Goal: Information Seeking & Learning: Check status

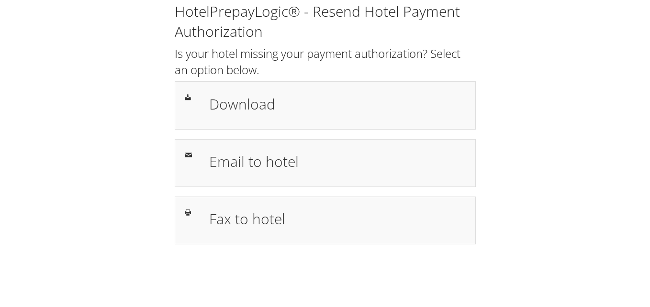
click at [352, 79] on div "HotelPrepayLogic® - Resend Hotel Payment Authorization Is your hotel missing yo…" at bounding box center [325, 122] width 315 height 243
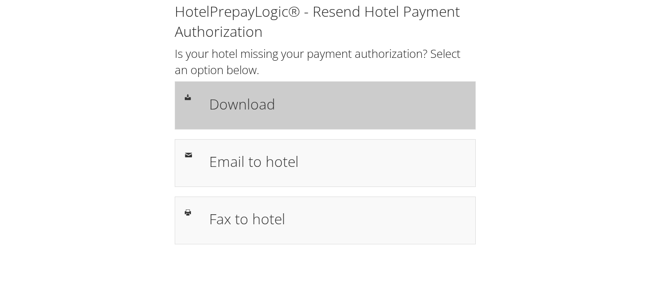
click at [336, 104] on h1 "Download" at bounding box center [337, 104] width 257 height 22
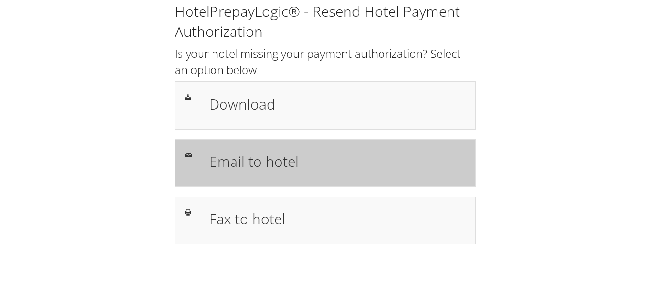
click at [302, 173] on div "Email to hotel" at bounding box center [337, 163] width 271 height 28
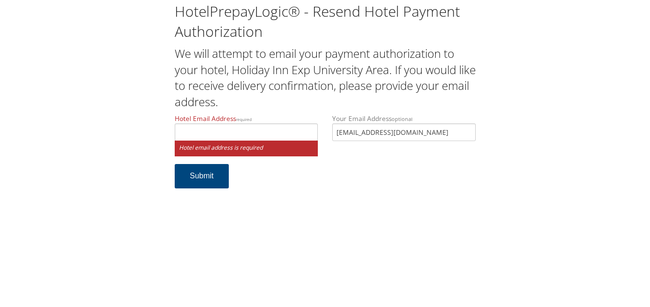
click at [326, 181] on form "Hotel Email Address required Hotel email address is required Your Email Address…" at bounding box center [325, 156] width 301 height 84
click at [270, 128] on input "Hotel Email Address required" at bounding box center [247, 133] width 144 height 18
click at [279, 186] on form "Hotel Email Address required Hotel email address is required Your Email Address…" at bounding box center [325, 156] width 301 height 84
click at [291, 134] on input "Hotel Email Address required" at bounding box center [247, 133] width 144 height 18
click at [305, 178] on form "Hotel Email Address required Hotel email address is required Your Email Address…" at bounding box center [325, 156] width 301 height 84
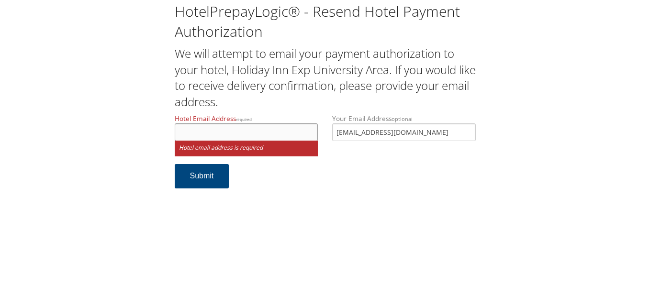
click at [287, 138] on input "Hotel Email Address required" at bounding box center [247, 133] width 144 height 18
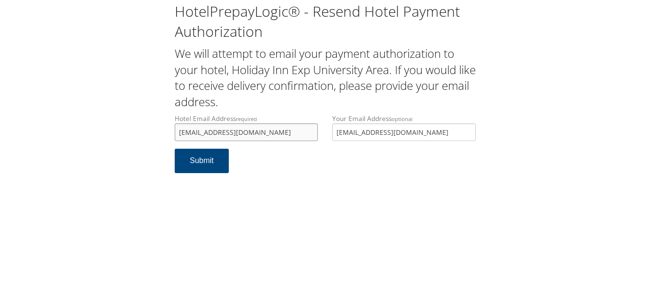
click at [198, 135] on input "fdhiyc@dhillomco.com" at bounding box center [247, 133] width 144 height 18
type input "fdhiec@boiscdhillonco.com"
type input "fdhieboise@dhillonco.com"
click at [194, 155] on button "Submit" at bounding box center [202, 161] width 55 height 24
drag, startPoint x: 295, startPoint y: 137, endPoint x: 154, endPoint y: 140, distance: 141.2
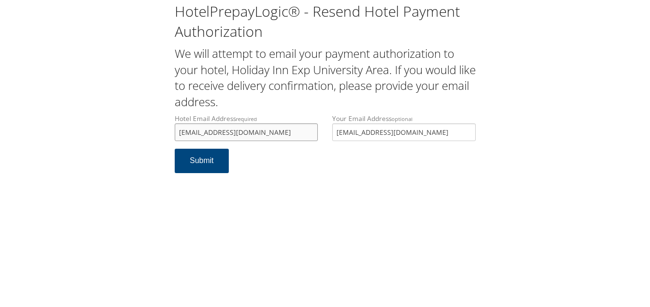
click at [154, 142] on div "HotelPrepayLogic® - Resend Hotel Payment Authorization We will attempt to email…" at bounding box center [325, 91] width 631 height 183
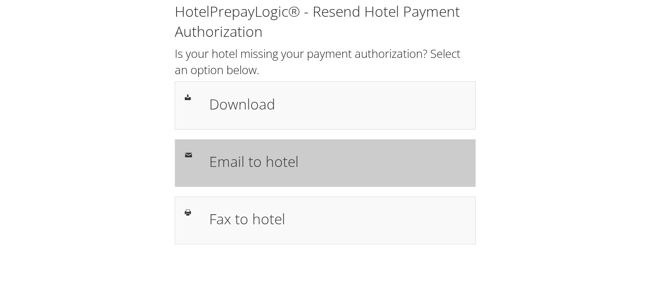
click at [281, 146] on div "Email to hotel" at bounding box center [325, 163] width 301 height 48
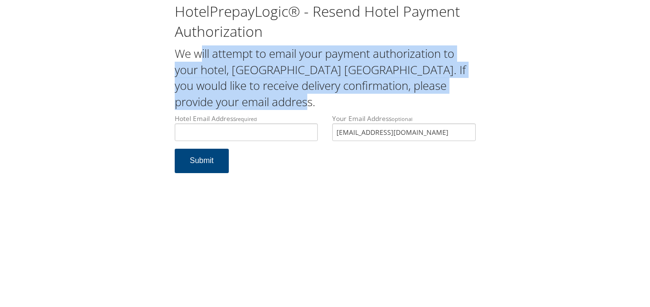
drag, startPoint x: 176, startPoint y: 50, endPoint x: 247, endPoint y: 105, distance: 89.7
click at [247, 105] on h2 "We will attempt to email your payment authorization to your hotel, Fairfield In…" at bounding box center [325, 77] width 301 height 64
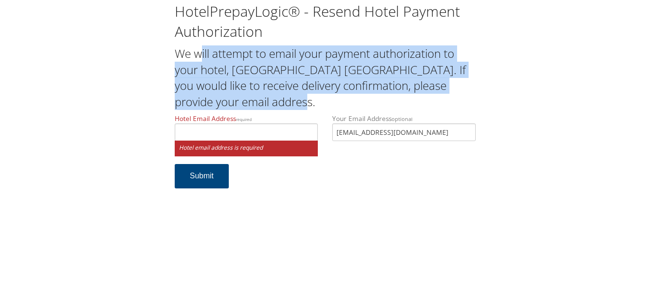
drag, startPoint x: 247, startPoint y: 105, endPoint x: 230, endPoint y: 99, distance: 17.9
click at [230, 99] on h2 "We will attempt to email your payment authorization to your hotel, Fairfield In…" at bounding box center [325, 77] width 301 height 64
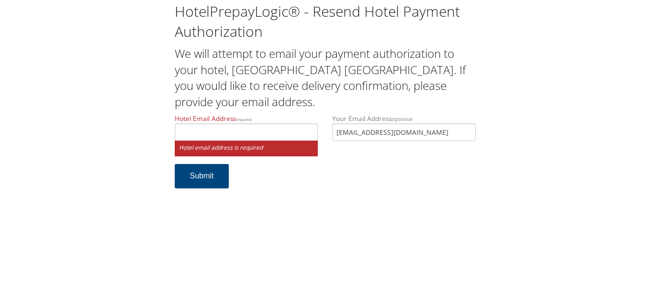
click at [229, 145] on small "Hotel email address is required" at bounding box center [247, 149] width 144 height 16
click at [240, 137] on input "Hotel Email Address required" at bounding box center [247, 133] width 144 height 18
click at [306, 71] on h2 "We will attempt to email your payment authorization to your hotel, Fairfield In…" at bounding box center [325, 77] width 301 height 64
click at [271, 129] on input "Hotel Email Address required" at bounding box center [247, 133] width 144 height 18
click at [295, 112] on div "HotelPrepayLogic® - Resend Hotel Payment Authorization We will attempt to email…" at bounding box center [325, 99] width 315 height 197
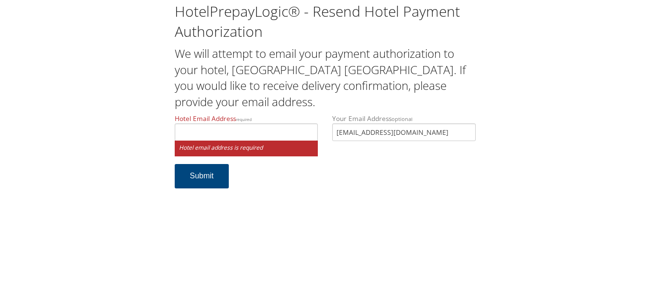
drag, startPoint x: 246, startPoint y: 142, endPoint x: 254, endPoint y: 139, distance: 8.0
click at [246, 142] on small "Hotel email address is required" at bounding box center [247, 149] width 144 height 16
click at [265, 136] on input "Hotel Email Address required" at bounding box center [247, 133] width 144 height 18
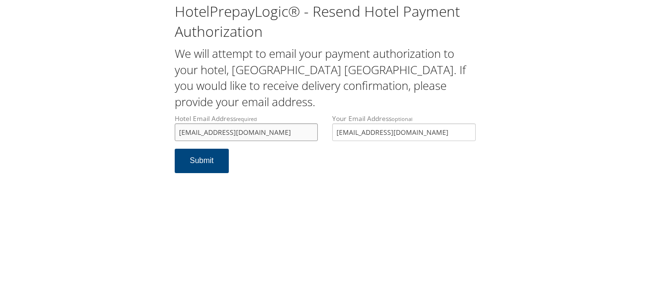
click at [194, 132] on input "sairsieldinn527@gmail.com" at bounding box center [247, 133] width 144 height 18
type input "FairFieldinn527@gmail.com"
click at [330, 160] on form "Hotel Email Address required FairFieldinn527@gmail.com Hotel email address is r…" at bounding box center [325, 148] width 301 height 69
click at [211, 154] on button "Submit" at bounding box center [202, 161] width 55 height 24
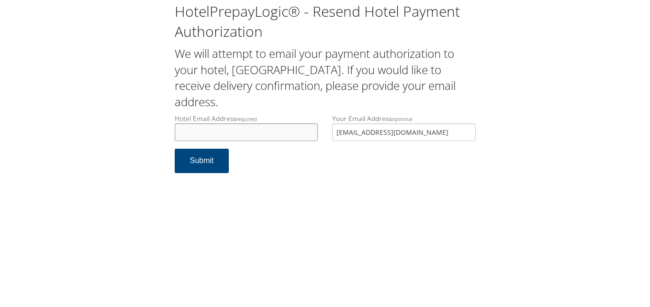
drag, startPoint x: 268, startPoint y: 132, endPoint x: 292, endPoint y: 113, distance: 30.7
click at [268, 132] on input "Hotel Email Address required" at bounding box center [247, 133] width 144 height 18
click at [303, 99] on h2 "We will attempt to email your payment authorization to your hotel, [GEOGRAPHIC_…" at bounding box center [325, 77] width 301 height 64
click at [278, 130] on input "Hotel Email Address required" at bounding box center [247, 133] width 144 height 18
click at [285, 123] on label "Hotel Email Address required" at bounding box center [247, 127] width 144 height 27
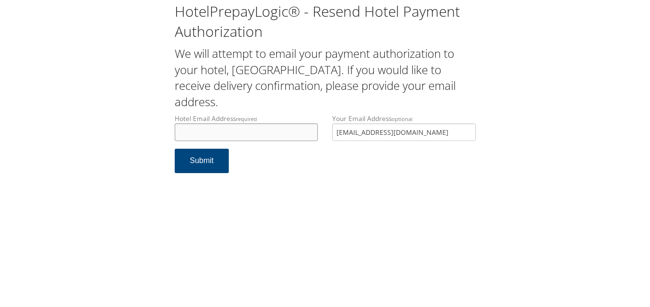
click at [285, 124] on input "Hotel Email Address required" at bounding box center [247, 133] width 144 height 18
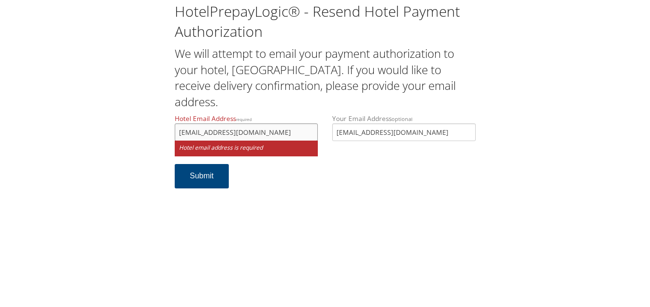
type input "frontdeskfairfield@winona.com"
click at [302, 96] on h2 "We will attempt to email your payment authorization to your hotel, Fairfield In…" at bounding box center [325, 77] width 301 height 64
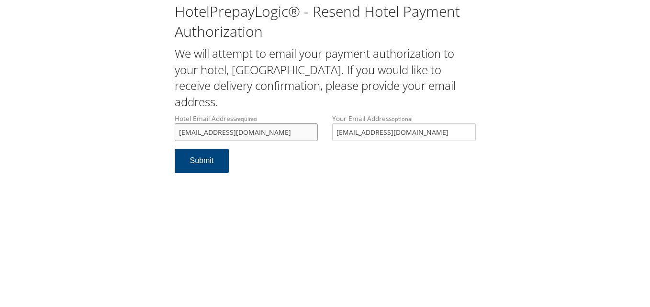
click at [260, 133] on input "frontdeskfairfield@winona.com" at bounding box center [247, 133] width 144 height 18
click at [263, 145] on div "Hotel Email Address required frontdeskfairfield@winona.com Hotel email address …" at bounding box center [247, 131] width 158 height 35
click at [262, 135] on input "[EMAIL_ADDRESS][DOMAIN_NAME]" at bounding box center [247, 133] width 144 height 18
click at [263, 162] on form "Hotel Email Address required [EMAIL_ADDRESS][DOMAIN_NAME] Hotel email address i…" at bounding box center [325, 148] width 301 height 69
click at [262, 133] on input "[EMAIL_ADDRESS][DOMAIN_NAME]" at bounding box center [247, 133] width 144 height 18
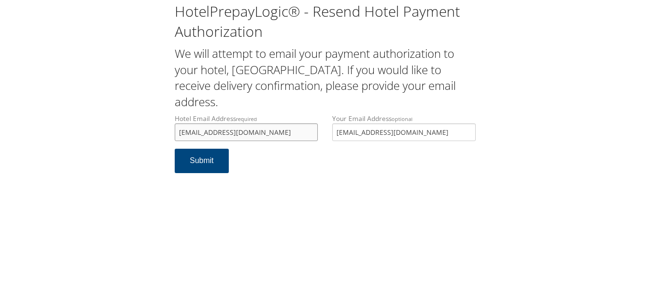
click at [274, 132] on input "[EMAIL_ADDRESS][DOMAIN_NAME]" at bounding box center [247, 133] width 144 height 18
click at [262, 133] on input "[EMAIL_ADDRESS][DOMAIN_NAME]" at bounding box center [247, 133] width 144 height 18
click at [207, 169] on button "Submit" at bounding box center [202, 161] width 55 height 24
click at [289, 135] on input "[EMAIL_ADDRESS][DOMAIN_NAME]" at bounding box center [247, 133] width 144 height 18
drag, startPoint x: 283, startPoint y: 163, endPoint x: 288, endPoint y: 160, distance: 5.5
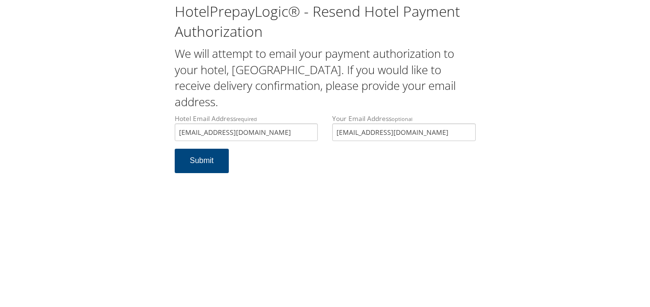
click at [283, 164] on form "Hotel Email Address required [EMAIL_ADDRESS][DOMAIN_NAME] Hotel email address i…" at bounding box center [325, 148] width 301 height 69
click at [289, 138] on input "[EMAIL_ADDRESS][DOMAIN_NAME]" at bounding box center [247, 133] width 144 height 18
click at [293, 152] on form "Hotel Email Address required [EMAIL_ADDRESS][DOMAIN_NAME] Hotel email address i…" at bounding box center [325, 148] width 301 height 69
click at [260, 135] on input "[EMAIL_ADDRESS][DOMAIN_NAME]" at bounding box center [247, 133] width 144 height 18
click at [270, 132] on input "[EMAIL_ADDRESS][DOMAIN_NAME]" at bounding box center [247, 133] width 144 height 18
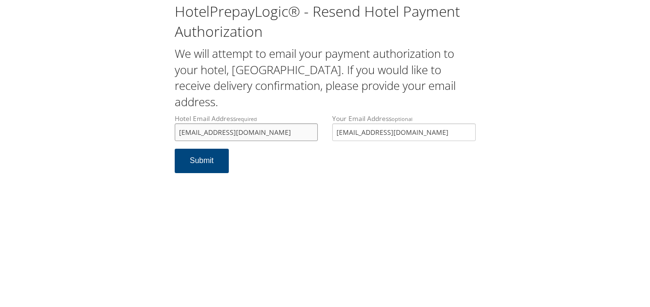
click at [268, 134] on input "[EMAIL_ADDRESS][DOMAIN_NAME]" at bounding box center [247, 133] width 144 height 18
click at [273, 132] on input "[EMAIL_ADDRESS][DOMAIN_NAME]" at bounding box center [247, 133] width 144 height 18
click at [267, 132] on input "[EMAIL_ADDRESS][DOMAIN_NAME]" at bounding box center [247, 133] width 144 height 18
click at [263, 134] on input "[EMAIL_ADDRESS][DOMAIN_NAME]" at bounding box center [247, 133] width 144 height 18
click at [262, 134] on input "[EMAIL_ADDRESS][DOMAIN_NAME]" at bounding box center [247, 133] width 144 height 18
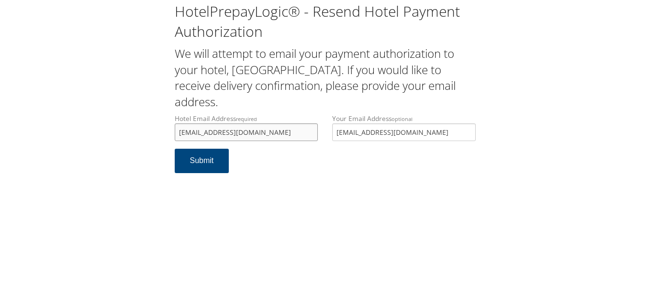
drag, startPoint x: 287, startPoint y: 139, endPoint x: 162, endPoint y: 142, distance: 124.5
click at [162, 142] on div "HotelPrepayLogic® - Resend Hotel Payment Authorization We will attempt to email…" at bounding box center [325, 91] width 631 height 183
click at [421, 51] on h2 "We will attempt to email your payment authorization to your hotel, [GEOGRAPHIC_…" at bounding box center [325, 77] width 301 height 64
click at [264, 135] on input "[EMAIL_ADDRESS][DOMAIN_NAME]" at bounding box center [247, 133] width 144 height 18
click at [240, 134] on input "[EMAIL_ADDRESS][DOMAIN_NAME]" at bounding box center [247, 133] width 144 height 18
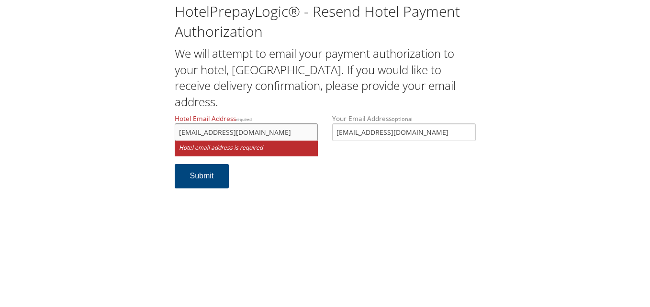
type input "[EMAIL_ADDRESS][DOMAIN_NAME]"
click at [306, 176] on form "Hotel Email Address required [EMAIL_ADDRESS][DOMAIN_NAME] Hotel email address i…" at bounding box center [325, 156] width 301 height 84
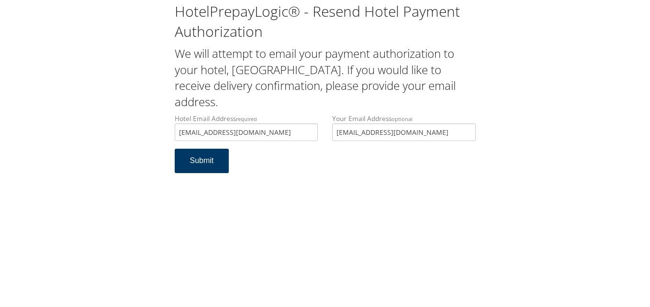
click at [208, 168] on button "Submit" at bounding box center [202, 161] width 55 height 24
drag, startPoint x: 308, startPoint y: 134, endPoint x: 160, endPoint y: 130, distance: 147.5
click at [160, 130] on div "HotelPrepayLogic® - Resend Hotel Payment Authorization We will attempt to email…" at bounding box center [325, 91] width 631 height 183
click at [138, 120] on div "HotelPrepayLogic® - Resend Hotel Payment Authorization We will attempt to email…" at bounding box center [325, 91] width 631 height 183
drag, startPoint x: 306, startPoint y: 135, endPoint x: 167, endPoint y: 124, distance: 140.2
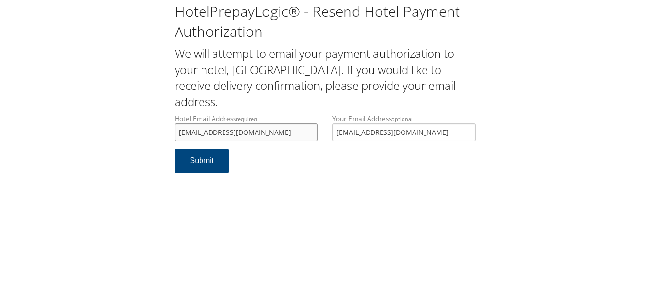
click at [167, 124] on div "HotelPrepayLogic® - Resend Hotel Payment Authorization We will attempt to email…" at bounding box center [325, 91] width 631 height 183
drag, startPoint x: 154, startPoint y: 135, endPoint x: 34, endPoint y: 135, distance: 120.2
click at [34, 135] on div "HotelPrepayLogic® - Resend Hotel Payment Authorization We will attempt to email…" at bounding box center [325, 91] width 631 height 183
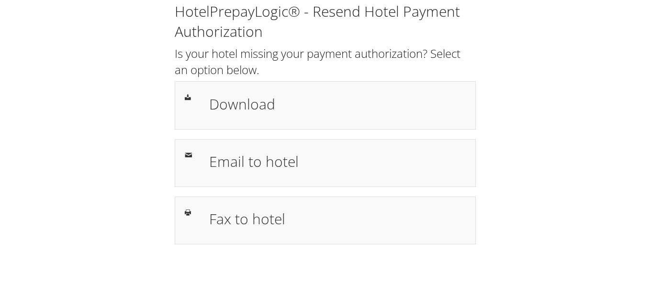
click at [351, 105] on h1 "Download" at bounding box center [337, 104] width 257 height 22
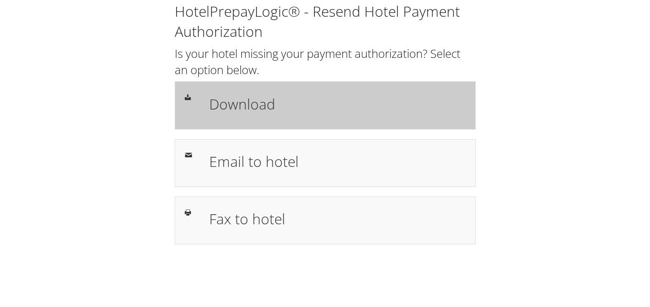
click at [351, 99] on h1 "Download" at bounding box center [337, 104] width 257 height 22
click at [254, 105] on h1 "Download" at bounding box center [337, 104] width 257 height 22
click at [250, 112] on h1 "Download" at bounding box center [337, 104] width 257 height 22
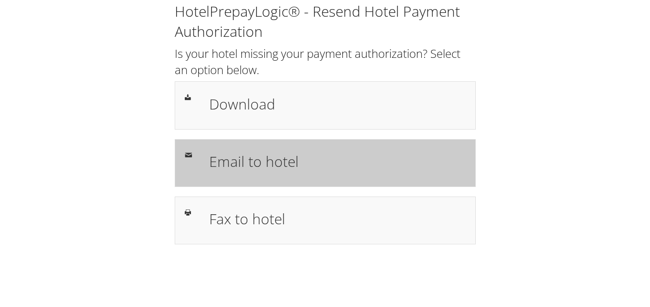
click at [332, 140] on div "Email to hotel" at bounding box center [325, 163] width 301 height 48
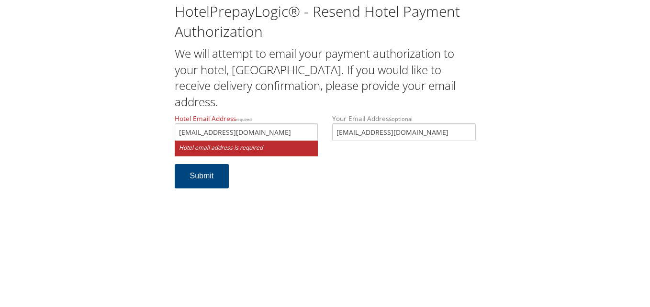
type input "[EMAIL_ADDRESS][DOMAIN_NAME]"
click at [273, 116] on label "Hotel Email Address required hamptonhershey249@gmail.com" at bounding box center [247, 127] width 144 height 27
click at [273, 124] on input "hamptonhershey249@gmail.com" at bounding box center [247, 133] width 144 height 18
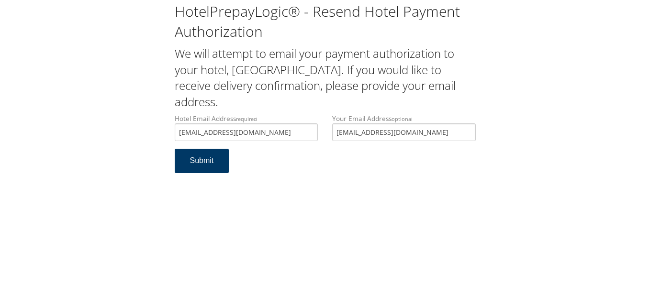
click at [213, 164] on button "Submit" at bounding box center [202, 161] width 55 height 24
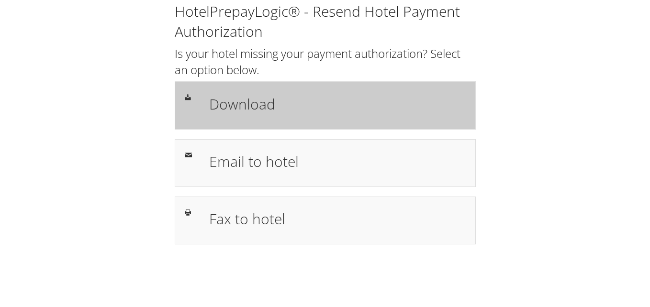
click at [331, 124] on div "Download" at bounding box center [325, 105] width 301 height 48
click at [323, 107] on h1 "Download" at bounding box center [337, 104] width 257 height 22
click at [280, 105] on h1 "Download" at bounding box center [337, 104] width 257 height 22
click at [305, 107] on h1 "Download" at bounding box center [337, 104] width 257 height 22
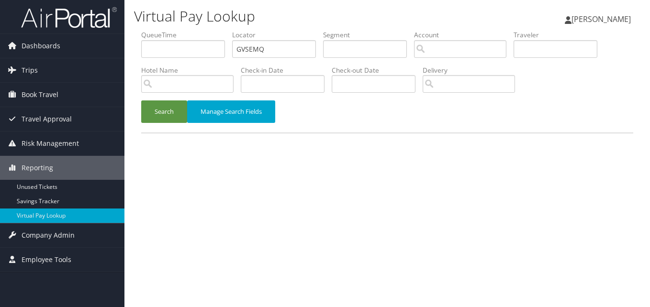
type input "GVSEMQ"
click at [141, 101] on button "Search" at bounding box center [164, 112] width 46 height 22
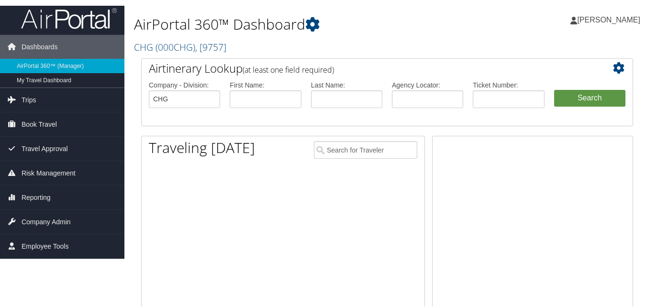
click at [384, 75] on h2 "Airtinerary Lookup (at least one field required)" at bounding box center [367, 67] width 436 height 16
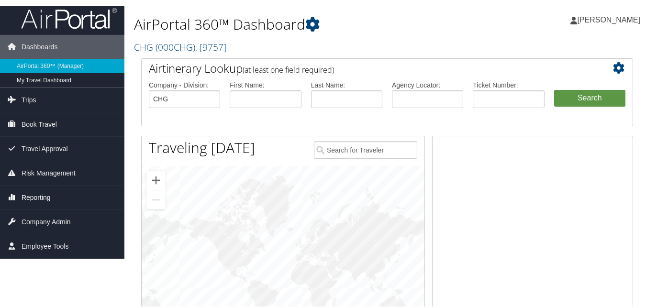
click at [51, 192] on link "Reporting" at bounding box center [62, 197] width 124 height 24
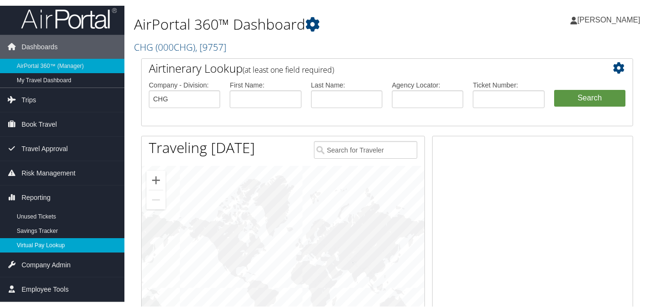
click at [40, 246] on link "Virtual Pay Lookup" at bounding box center [62, 244] width 124 height 14
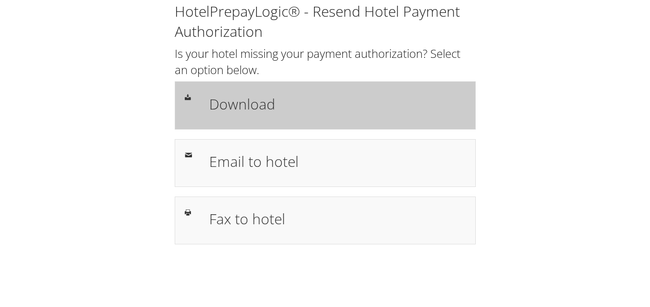
click at [242, 121] on div "Download" at bounding box center [325, 105] width 301 height 48
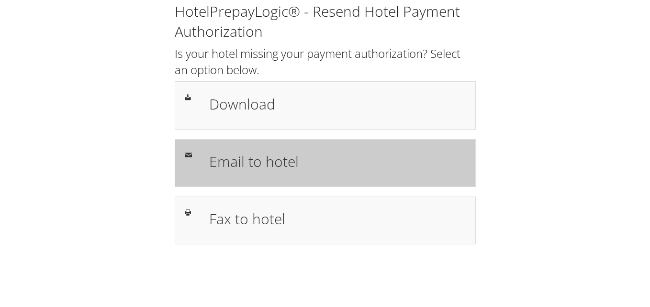
click at [338, 170] on h1 "Email to hotel" at bounding box center [337, 162] width 257 height 22
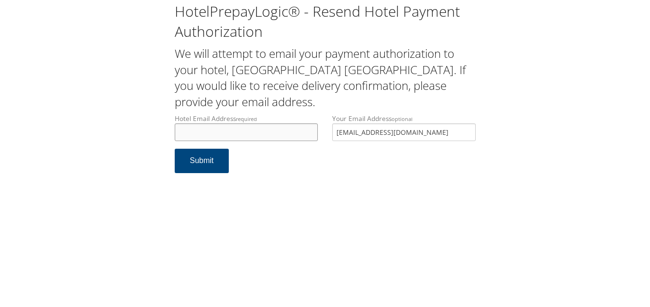
click at [268, 132] on input "Hotel Email Address required" at bounding box center [247, 133] width 144 height 18
click at [296, 104] on h2 "We will attempt to email your payment authorization to your hotel, [GEOGRAPHIC_…" at bounding box center [325, 77] width 301 height 64
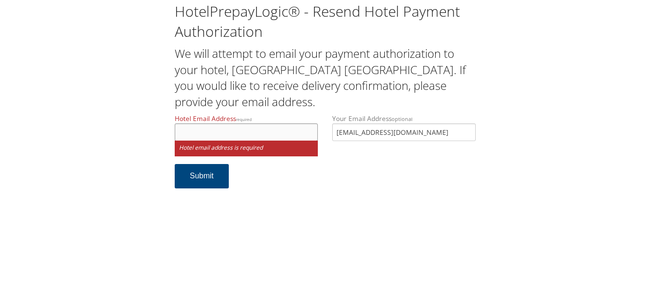
click at [237, 136] on input "Hotel Email Address required" at bounding box center [247, 133] width 144 height 18
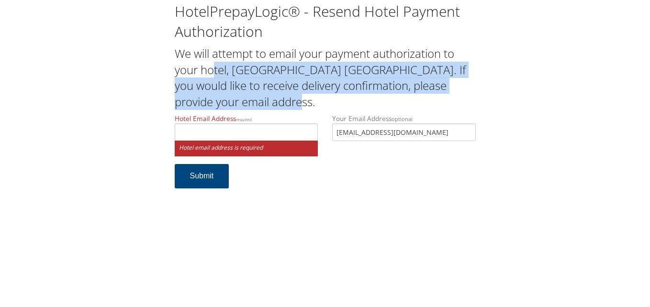
drag, startPoint x: 220, startPoint y: 103, endPoint x: 192, endPoint y: 70, distance: 42.8
click at [192, 70] on h2 "We will attempt to email your payment authorization to your hotel, Quality Inn …" at bounding box center [325, 77] width 301 height 64
drag, startPoint x: 192, startPoint y: 70, endPoint x: 173, endPoint y: 87, distance: 25.1
click at [173, 87] on div "HotelPrepayLogic® - Resend Hotel Payment Authorization We will attempt to email…" at bounding box center [325, 99] width 315 height 197
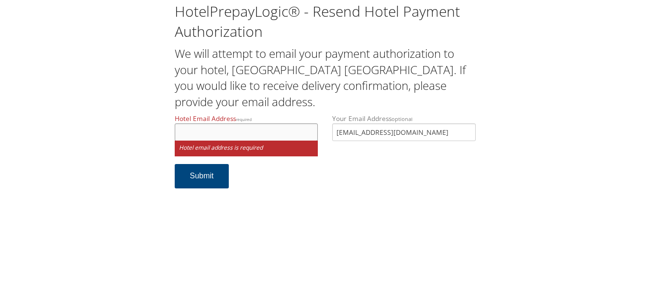
click at [277, 132] on input "Hotel Email Address required" at bounding box center [247, 133] width 144 height 18
type input "q"
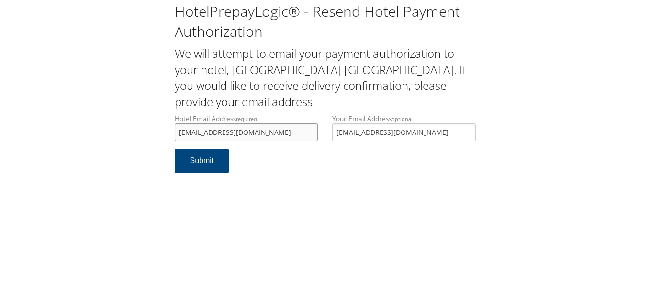
click at [182, 134] on input "kwalityinn109@gmail.com" at bounding box center [247, 133] width 144 height 18
click at [260, 136] on input "kwalityinn109@gmail.com" at bounding box center [247, 133] width 144 height 18
click at [247, 148] on div "Hotel Email Address required kwalityinn109@gmail.com Hotel email address is req…" at bounding box center [247, 131] width 158 height 35
click at [183, 133] on input "kwalityinn109@gmail.com" at bounding box center [247, 133] width 144 height 18
click at [279, 131] on input "Qwalityinn109@gmail.com" at bounding box center [247, 133] width 144 height 18
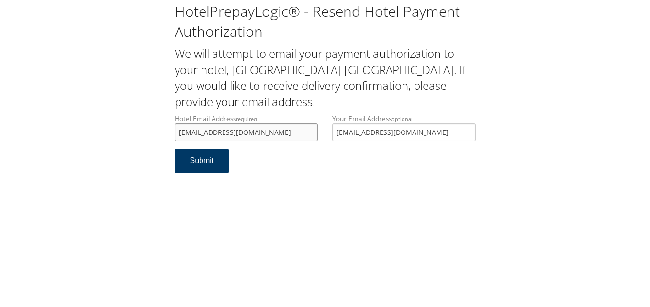
type input "Qwalityinn109@gmail.com"
click at [210, 161] on button "Submit" at bounding box center [202, 161] width 55 height 24
click at [188, 133] on input "[EMAIL_ADDRESS][DOMAIN_NAME]" at bounding box center [247, 133] width 144 height 18
type input "[EMAIL_ADDRESS][DOMAIN_NAME]"
drag, startPoint x: 241, startPoint y: 116, endPoint x: 252, endPoint y: 112, distance: 11.5
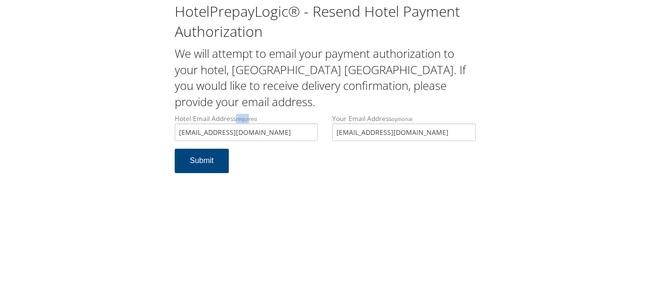
click at [252, 112] on div "HotelPrepayLogic® - Resend Hotel Payment Authorization We will attempt to email…" at bounding box center [325, 91] width 315 height 181
drag, startPoint x: 252, startPoint y: 112, endPoint x: 259, endPoint y: 163, distance: 51.2
click at [274, 166] on form "Hotel Email Address required Qualityinn109@gmail.com Hotel email address is req…" at bounding box center [325, 148] width 301 height 69
click at [215, 157] on button "Submit" at bounding box center [202, 161] width 55 height 24
click at [221, 130] on input "[EMAIL_ADDRESS][DOMAIN_NAME]" at bounding box center [247, 133] width 144 height 18
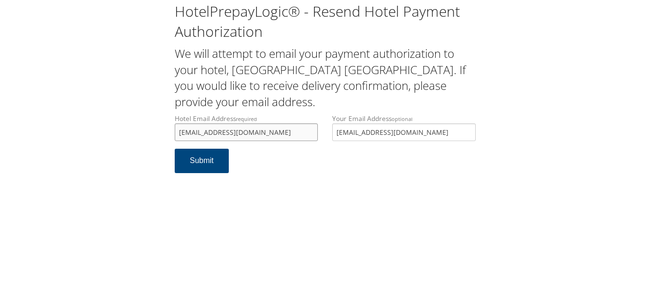
type input "[EMAIL_ADDRESS][DOMAIN_NAME]"
click at [311, 114] on label "Hotel Email Address required [EMAIL_ADDRESS][DOMAIN_NAME]" at bounding box center [247, 127] width 144 height 27
click at [311, 124] on input "[EMAIL_ADDRESS][DOMAIN_NAME]" at bounding box center [247, 133] width 144 height 18
click at [206, 162] on button "Submit" at bounding box center [202, 161] width 55 height 24
drag, startPoint x: 286, startPoint y: 135, endPoint x: 82, endPoint y: 140, distance: 203.5
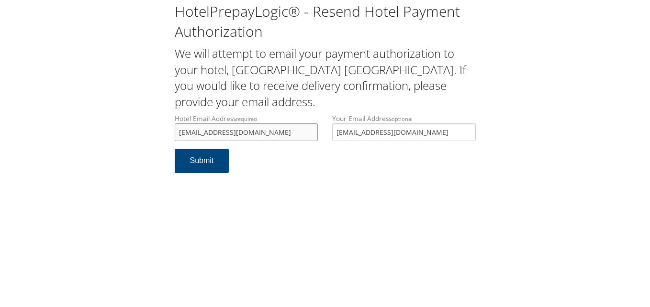
click at [84, 140] on div "HotelPrepayLogic® - Resend Hotel Payment Authorization We will attempt to email…" at bounding box center [325, 91] width 631 height 183
click at [314, 115] on label "Hotel Email Address required" at bounding box center [247, 127] width 144 height 27
click at [314, 124] on input "Hotel Email Address required" at bounding box center [247, 133] width 144 height 18
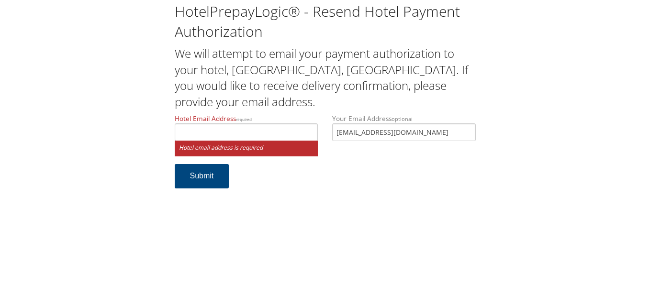
click at [307, 95] on h2 "We will attempt to email your payment authorization to your hotel, Hampton Inn …" at bounding box center [325, 77] width 301 height 64
click at [259, 133] on input "Hotel Email Address required" at bounding box center [247, 133] width 144 height 18
click at [284, 109] on h2 "We will attempt to email your payment authorization to your hotel, Hampton Inn …" at bounding box center [325, 77] width 301 height 64
click at [276, 130] on input "Hotel Email Address required" at bounding box center [247, 133] width 144 height 18
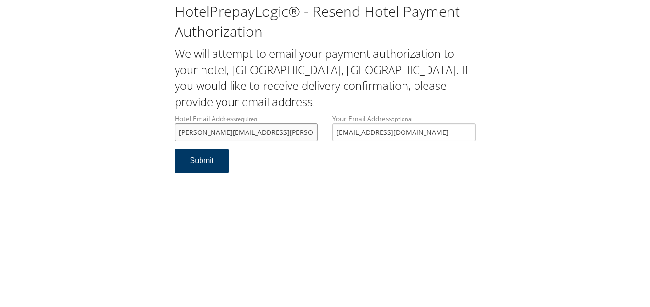
type input "eileen.lanvivar@hilton.com"
drag, startPoint x: 205, startPoint y: 161, endPoint x: 201, endPoint y: 157, distance: 5.8
click at [204, 161] on button "Submit" at bounding box center [202, 161] width 55 height 24
drag, startPoint x: 277, startPoint y: 133, endPoint x: 268, endPoint y: 133, distance: 9.1
click at [268, 133] on input "eileen.lanvivar@hilton.com" at bounding box center [247, 133] width 144 height 18
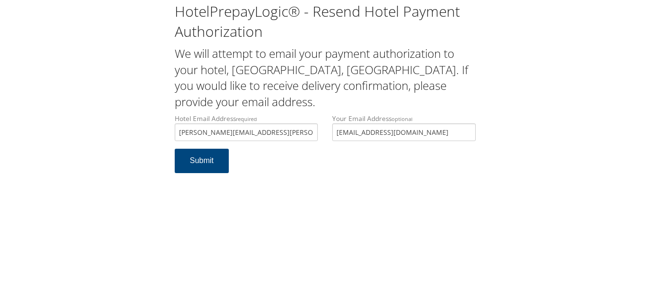
click at [280, 150] on form "Hotel Email Address required eileen.lanvivar@hilton.com Hotel email address is …" at bounding box center [325, 148] width 301 height 69
click at [281, 135] on input "eileen.lanvivar@hilton.com" at bounding box center [247, 133] width 144 height 18
click at [278, 153] on form "Hotel Email Address required eileen.lanvivar@hilton.com Hotel email address is …" at bounding box center [325, 148] width 301 height 69
click at [288, 136] on input "eileen.lanvivar@hilton.com" at bounding box center [247, 133] width 144 height 18
click at [284, 147] on div "Hotel Email Address required eileen.lanvivar@hilton.com Hotel email address is …" at bounding box center [247, 131] width 158 height 35
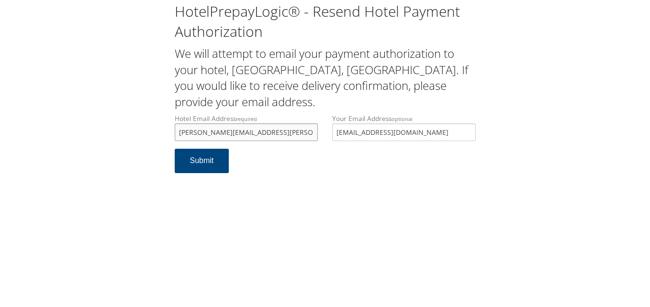
click at [297, 139] on input "eileen.lanvivar@hilton.com" at bounding box center [247, 133] width 144 height 18
click at [292, 149] on form "Hotel Email Address required eileen.lanvivar@hilton.com Hotel email address is …" at bounding box center [325, 148] width 301 height 69
click at [266, 133] on input "eileen.lanvivar@hilton.com" at bounding box center [247, 133] width 144 height 18
drag, startPoint x: 269, startPoint y: 130, endPoint x: 95, endPoint y: 130, distance: 173.3
click at [95, 130] on div "HotelPrepayLogic® - Resend Hotel Payment Authorization We will attempt to email…" at bounding box center [325, 91] width 631 height 183
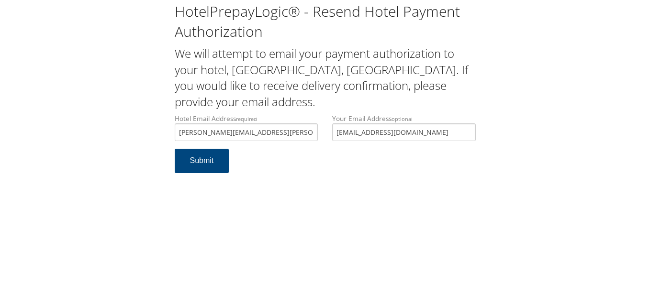
click at [86, 133] on div "HotelPrepayLogic® - Resend Hotel Payment Authorization We will attempt to email…" at bounding box center [325, 91] width 631 height 183
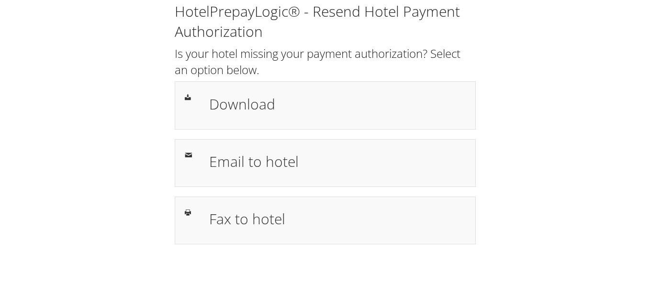
click at [347, 55] on h2 "Is your hotel missing your payment authorization? Select an option below." at bounding box center [325, 61] width 301 height 32
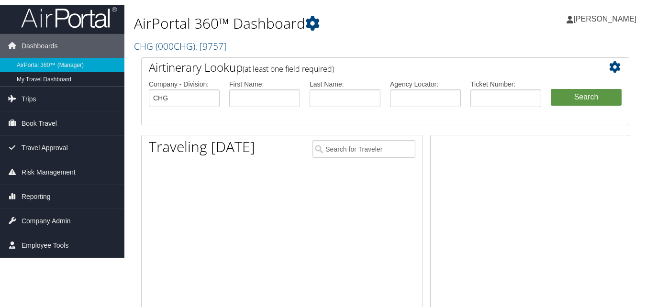
scroll to position [144, 0]
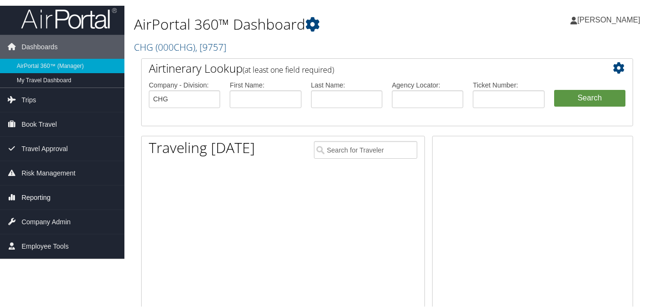
click at [37, 193] on span "Reporting" at bounding box center [36, 197] width 29 height 24
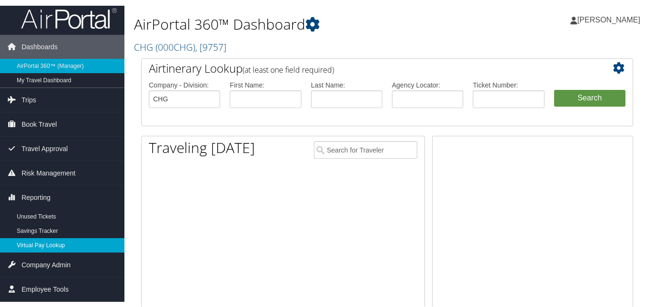
click at [43, 247] on link "Virtual Pay Lookup" at bounding box center [62, 244] width 124 height 14
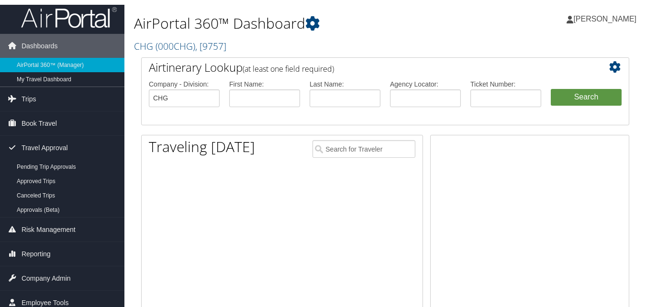
scroll to position [48, 0]
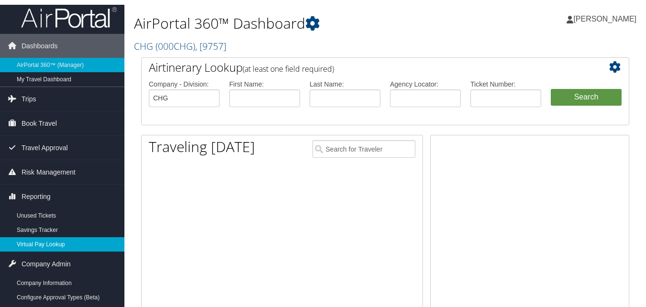
scroll to position [53, 0]
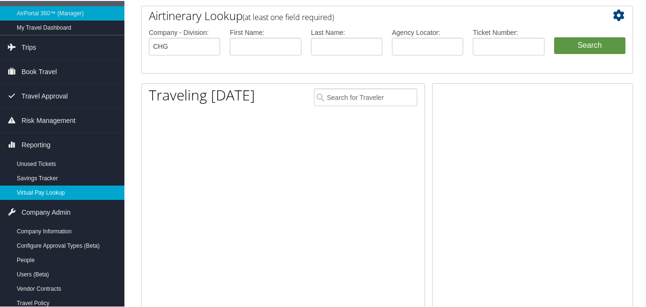
click at [52, 193] on link "Virtual Pay Lookup" at bounding box center [62, 192] width 124 height 14
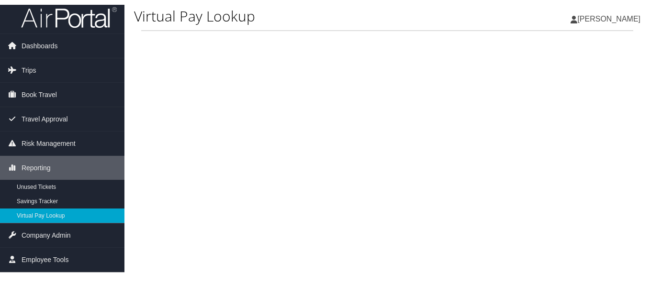
click at [378, 80] on div "Virtual Pay Lookup Luke Perry Luke Perry My Settings Travel Agency Contacts Vie…" at bounding box center [387, 153] width 526 height 307
click at [378, 82] on div "Virtual Pay Lookup Luke Perry Luke Perry My Settings Travel Agency Contacts Vie…" at bounding box center [387, 153] width 526 height 307
drag, startPoint x: 378, startPoint y: 82, endPoint x: 286, endPoint y: 90, distance: 92.7
click at [286, 90] on div "Virtual Pay Lookup Luke Perry Luke Perry My Settings Travel Agency Contacts Vie…" at bounding box center [387, 153] width 526 height 307
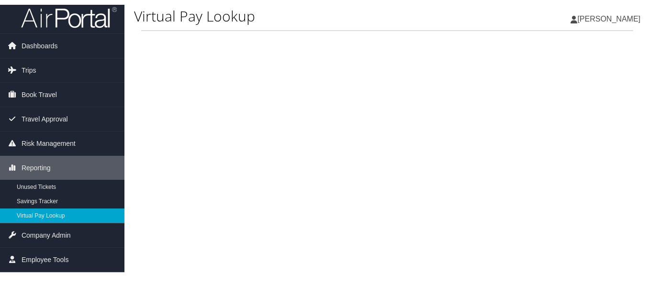
click at [299, 70] on div "Virtual Pay Lookup Luke Perry Luke Perry My Settings Travel Agency Contacts Vie…" at bounding box center [387, 153] width 526 height 307
click at [393, 216] on div "Virtual Pay Lookup Luke Perry Luke Perry My Settings Travel Agency Contacts Vie…" at bounding box center [387, 153] width 526 height 307
click at [393, 214] on div "Virtual Pay Lookup Luke Perry Luke Perry My Settings Travel Agency Contacts Vie…" at bounding box center [387, 153] width 526 height 307
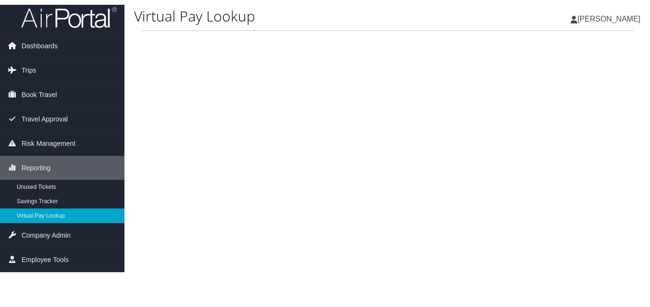
drag, startPoint x: 393, startPoint y: 214, endPoint x: 375, endPoint y: 172, distance: 45.7
click at [375, 172] on div "Virtual Pay Lookup Luke Perry Luke Perry My Settings Travel Agency Contacts Vie…" at bounding box center [387, 153] width 526 height 307
click at [212, 138] on div "Virtual Pay Lookup Luke Perry Luke Perry My Settings Travel Agency Contacts Vie…" at bounding box center [387, 153] width 526 height 307
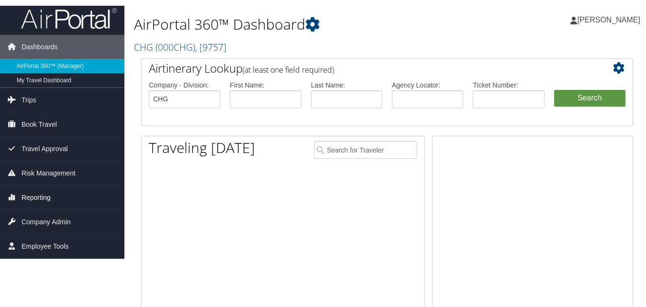
click at [70, 191] on link "Reporting" at bounding box center [62, 197] width 124 height 24
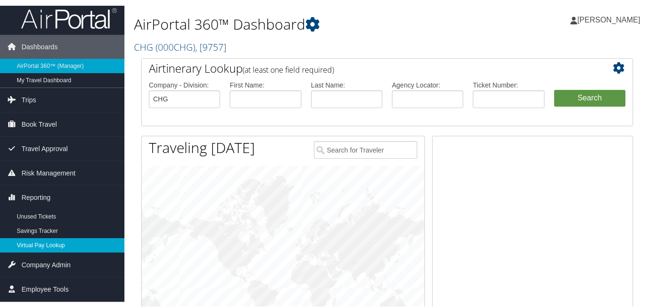
click at [38, 247] on link "Virtual Pay Lookup" at bounding box center [62, 244] width 124 height 14
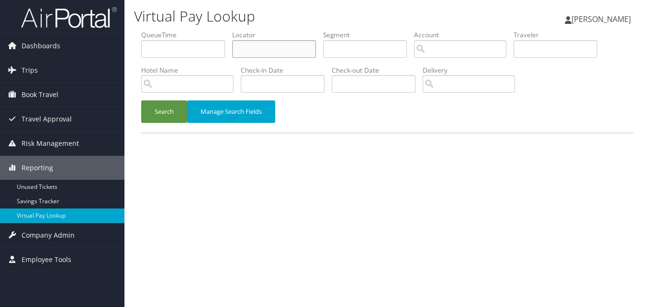
paste input "SDRGPY"
click at [297, 48] on input "text" at bounding box center [274, 49] width 84 height 18
type input "SDRGPY"
click at [141, 101] on button "Search" at bounding box center [164, 112] width 46 height 22
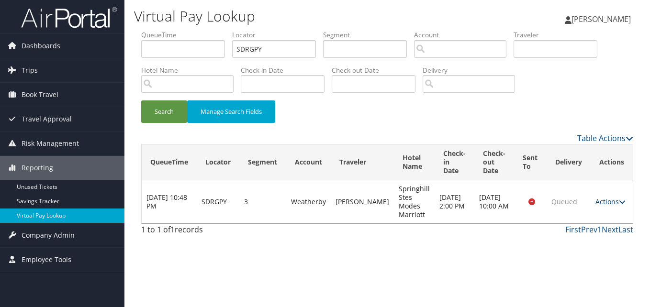
click at [603, 202] on link "Actions" at bounding box center [611, 201] width 30 height 9
click at [595, 229] on link "Logs" at bounding box center [592, 232] width 60 height 16
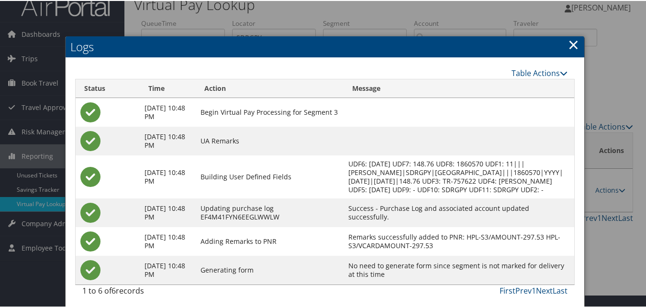
scroll to position [24, 0]
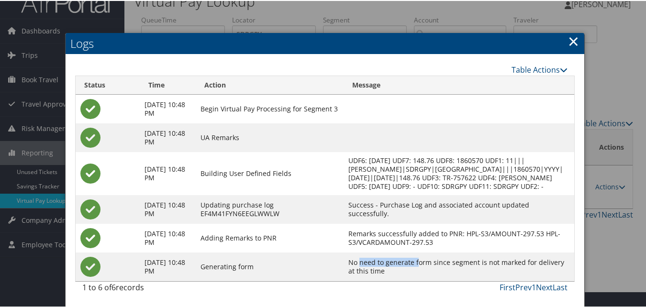
drag, startPoint x: 393, startPoint y: 263, endPoint x: 449, endPoint y: 262, distance: 55.5
click at [449, 262] on td "No need to generate form since segment is not marked for delivery at this time" at bounding box center [459, 266] width 231 height 29
drag, startPoint x: 449, startPoint y: 262, endPoint x: 444, endPoint y: 269, distance: 8.4
click at [444, 269] on td "No need to generate form since segment is not marked for delivery at this time" at bounding box center [459, 266] width 231 height 29
drag, startPoint x: 379, startPoint y: 261, endPoint x: 457, endPoint y: 280, distance: 80.2
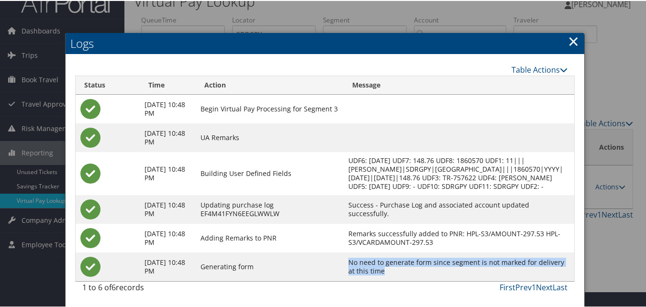
click at [457, 280] on td "No need to generate form since segment is not marked for delivery at this time" at bounding box center [459, 266] width 231 height 29
copy td "No need to generate form since segment is not marked for delivery at this time"
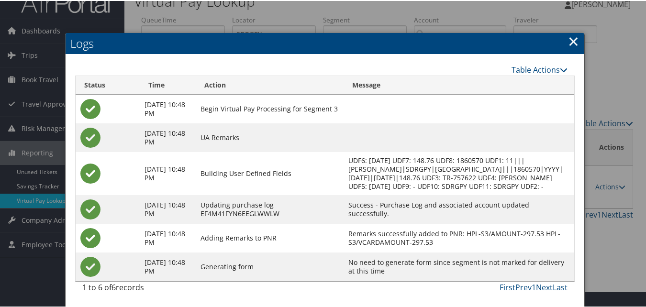
click at [568, 32] on link "×" at bounding box center [573, 40] width 11 height 19
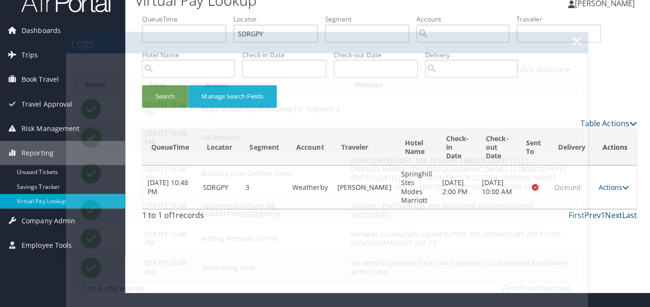
scroll to position [0, 0]
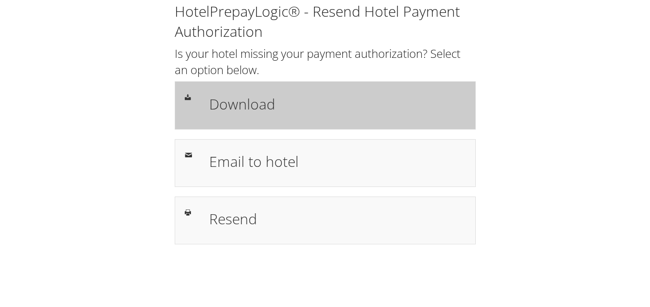
click at [278, 112] on h1 "Download" at bounding box center [337, 104] width 257 height 22
